Goal: Task Accomplishment & Management: Check status

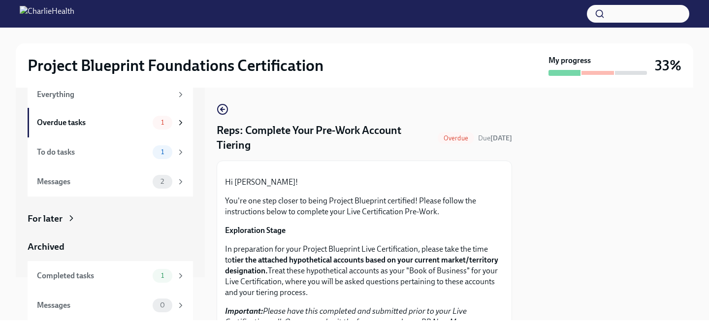
scroll to position [93, 0]
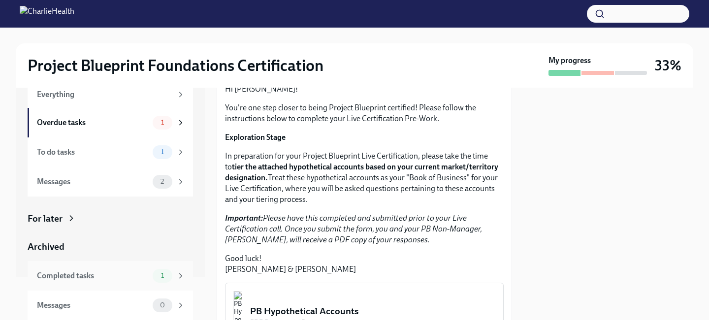
click at [102, 270] on div "Completed tasks" at bounding box center [93, 275] width 112 height 11
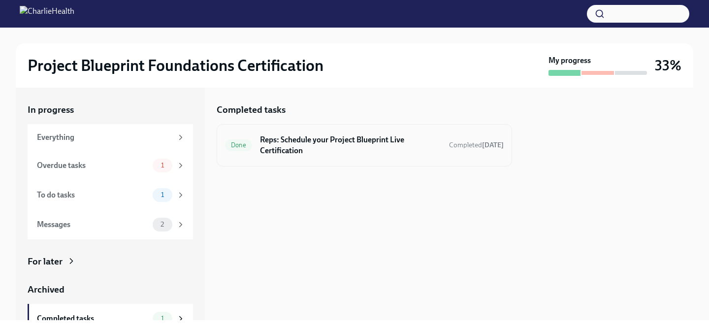
click at [341, 146] on h6 "Reps: Schedule your Project Blueprint Live Certification" at bounding box center [350, 145] width 181 height 22
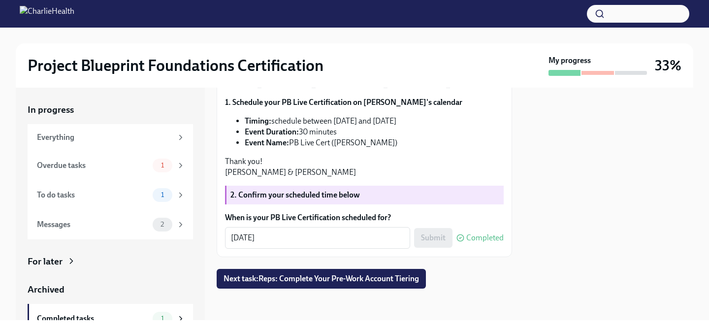
scroll to position [43, 0]
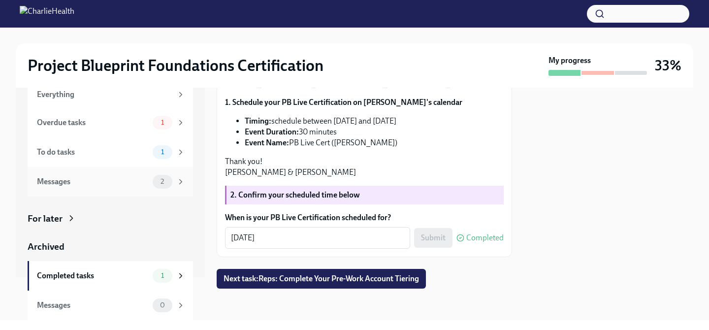
click at [119, 172] on div "Messages 2" at bounding box center [110, 182] width 165 height 30
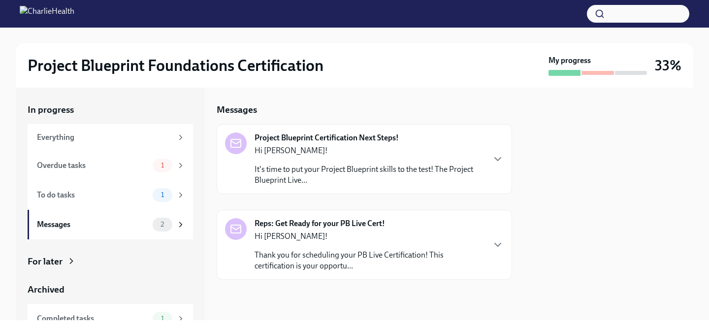
click at [431, 184] on p "It's time to put your Project Blueprint skills to the test! The Project Bluepri…" at bounding box center [368, 175] width 229 height 22
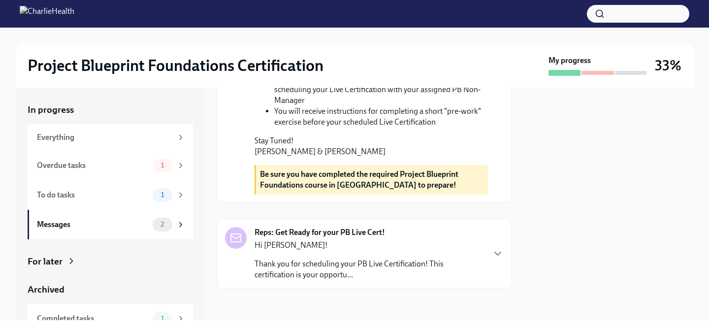
scroll to position [427, 0]
click at [382, 231] on strong "Reps: Get Ready for your PB Live Cert!" at bounding box center [319, 232] width 130 height 11
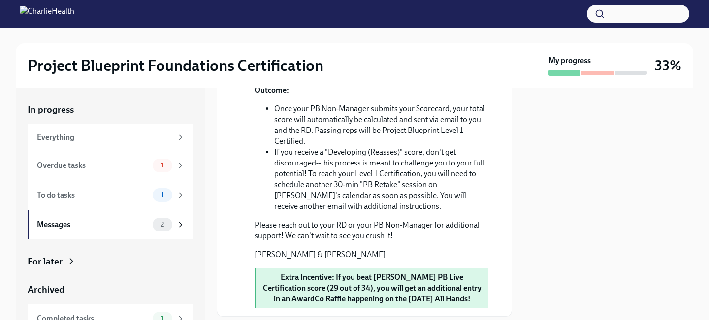
scroll to position [1083, 0]
